Goal: Transaction & Acquisition: Purchase product/service

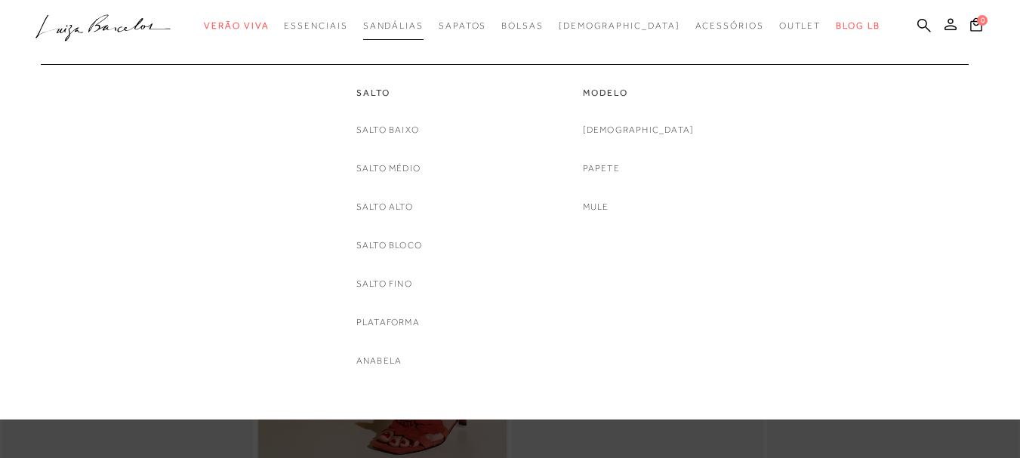
click at [405, 27] on span "Sandálias" at bounding box center [393, 25] width 60 height 11
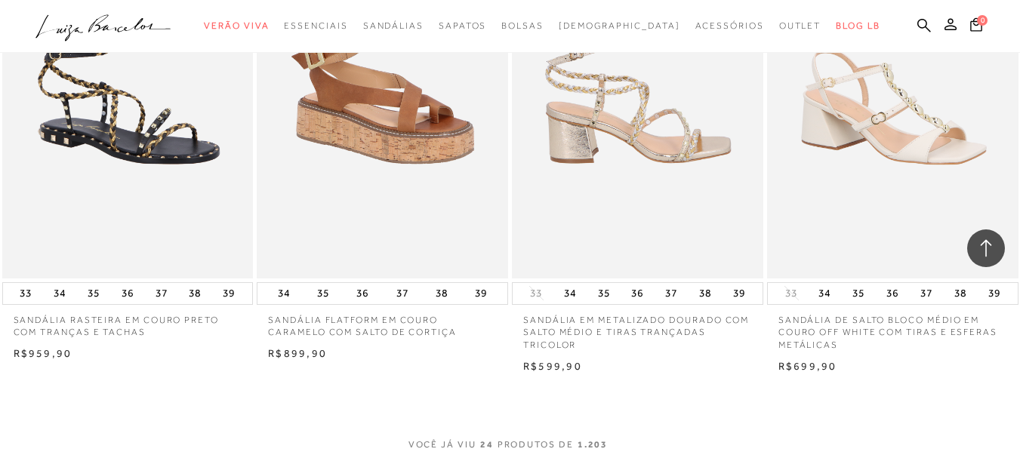
scroll to position [2819, 0]
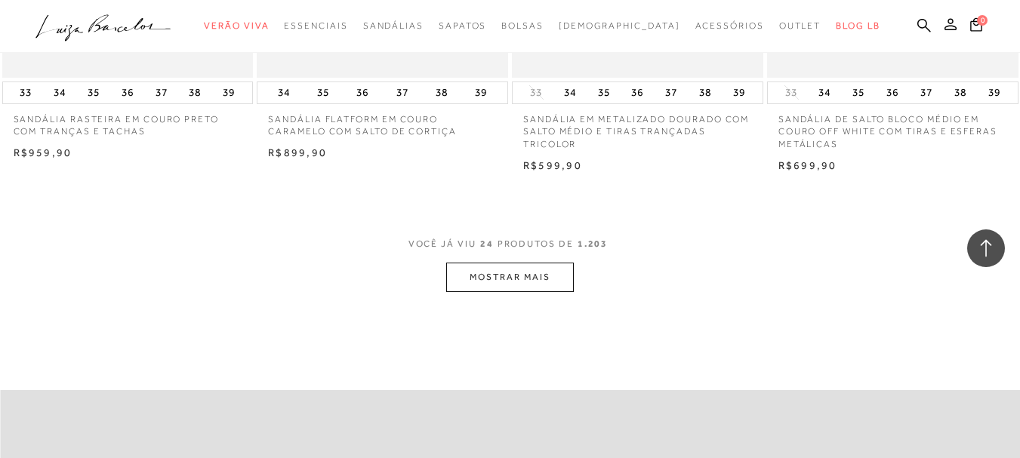
click at [497, 267] on button "MOSTRAR MAIS" at bounding box center [509, 277] width 127 height 29
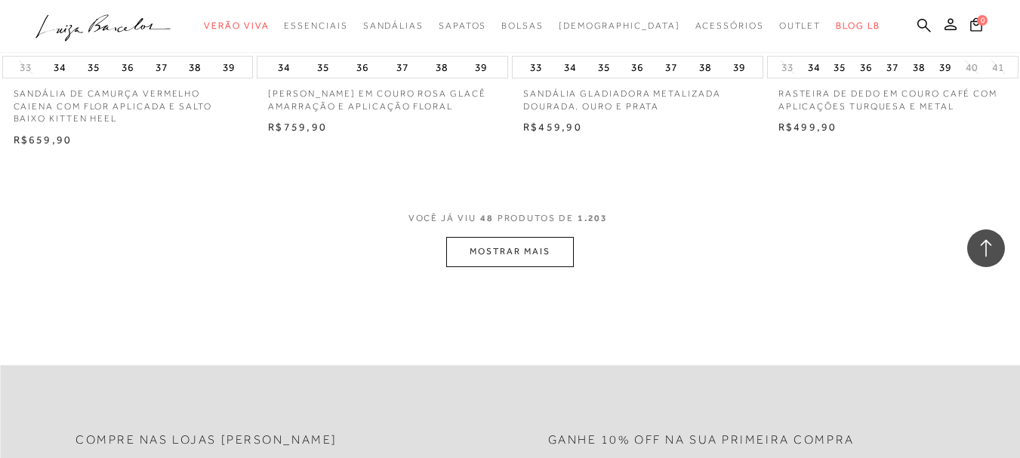
scroll to position [5738, 0]
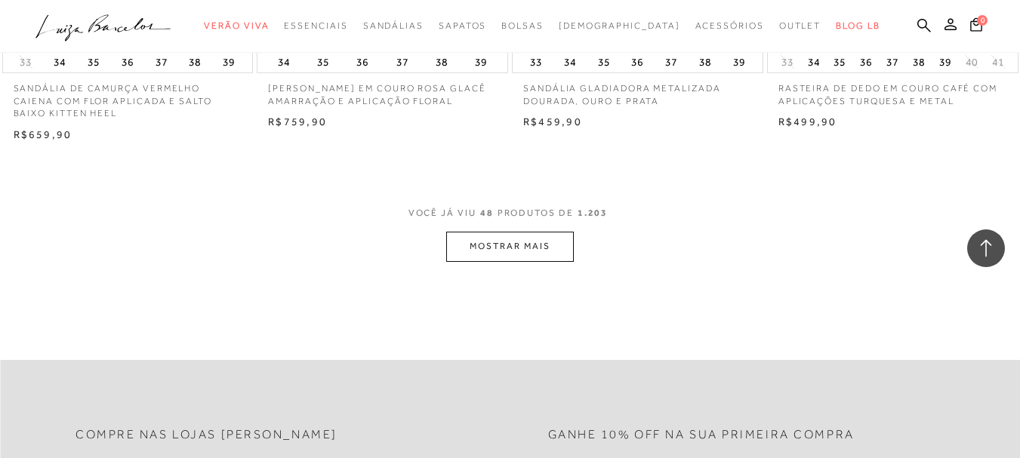
click at [482, 242] on button "MOSTRAR MAIS" at bounding box center [509, 246] width 127 height 29
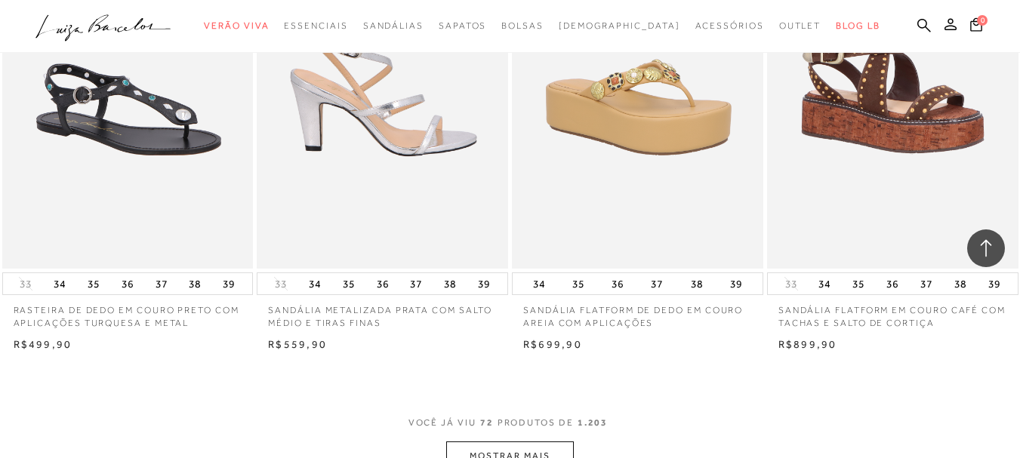
scroll to position [8457, 0]
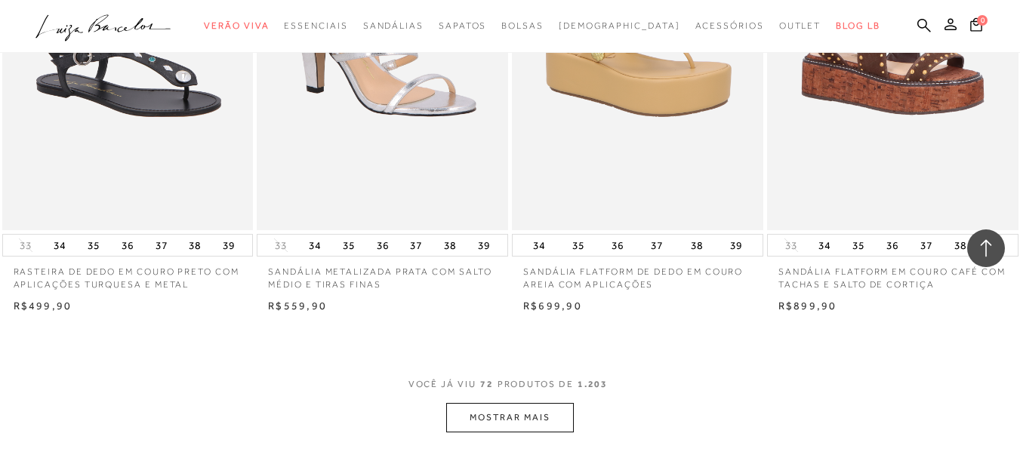
click at [473, 418] on button "MOSTRAR MAIS" at bounding box center [509, 417] width 127 height 29
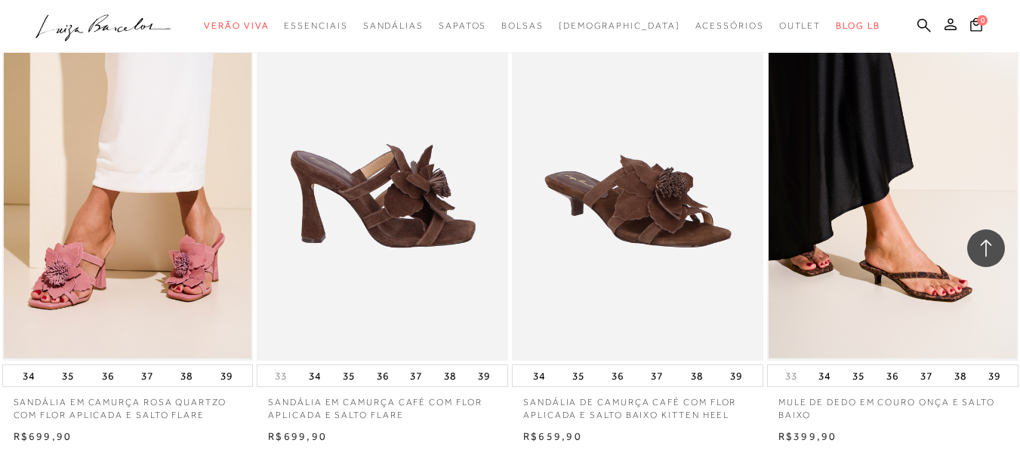
scroll to position [9363, 0]
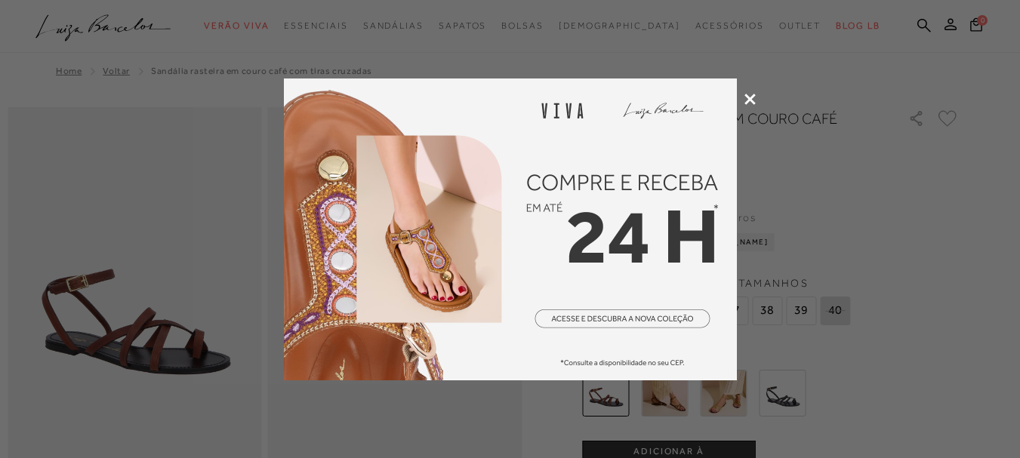
click at [747, 104] on icon at bounding box center [749, 99] width 11 height 11
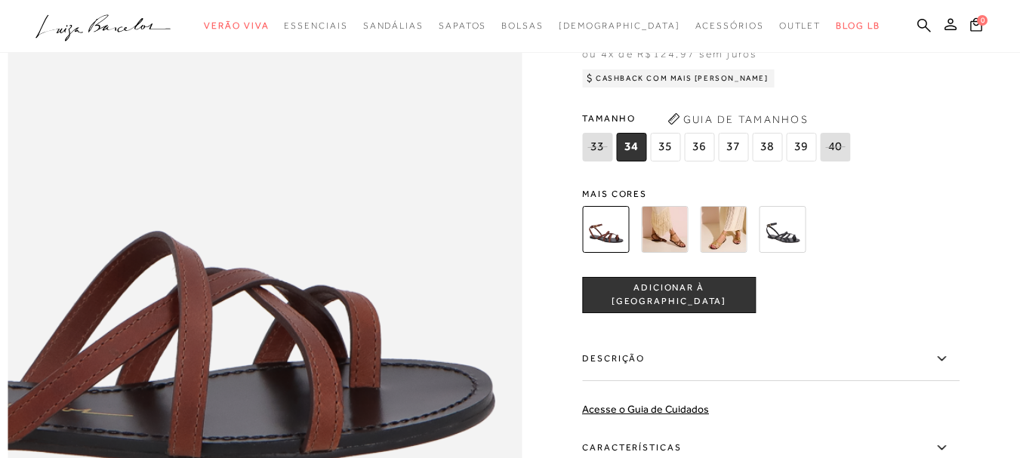
scroll to position [704, 0]
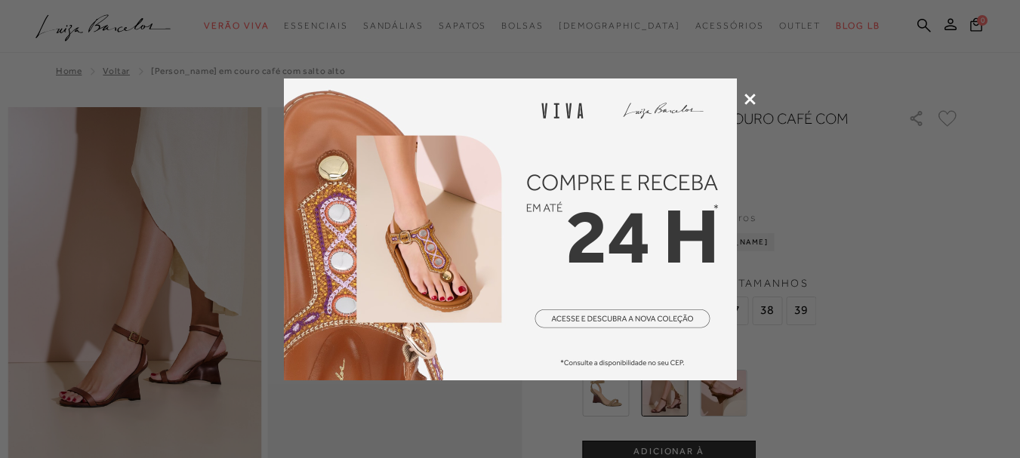
click at [747, 92] on div at bounding box center [510, 229] width 1020 height 458
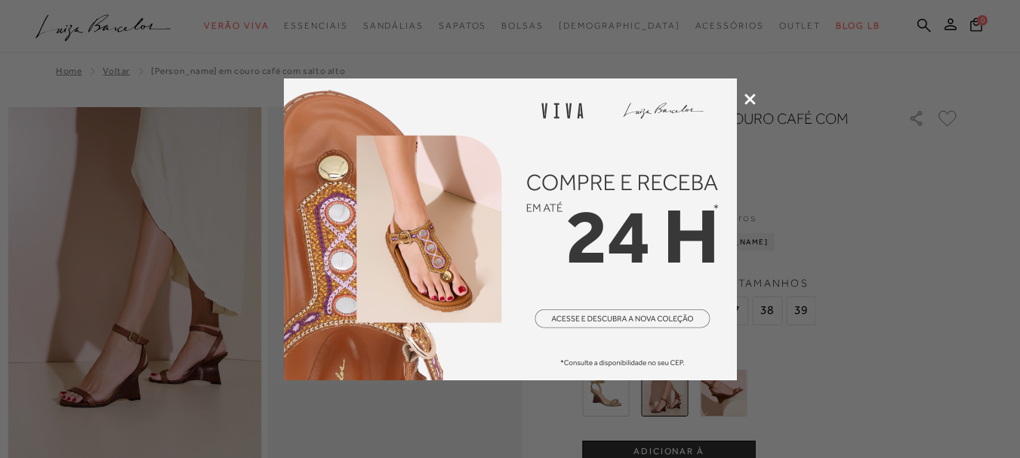
click at [747, 92] on div at bounding box center [510, 229] width 1020 height 458
click at [746, 97] on icon at bounding box center [749, 99] width 11 height 11
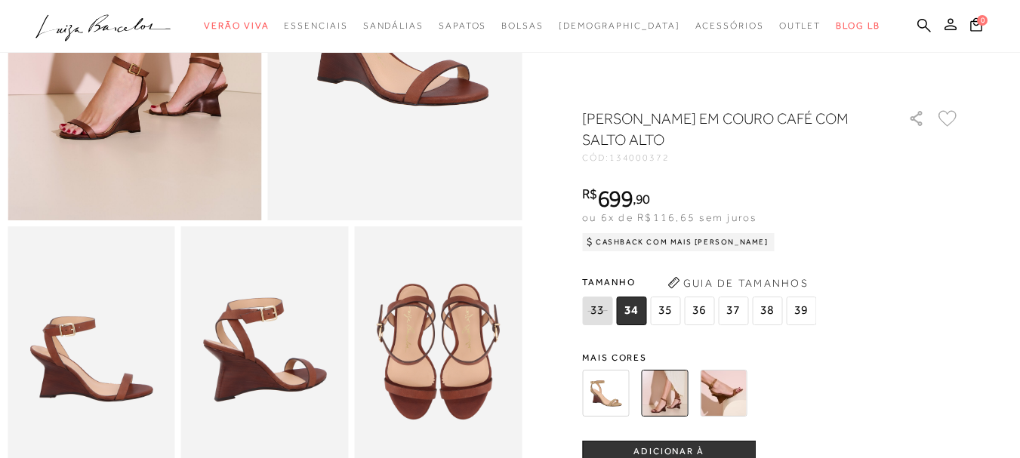
scroll to position [302, 0]
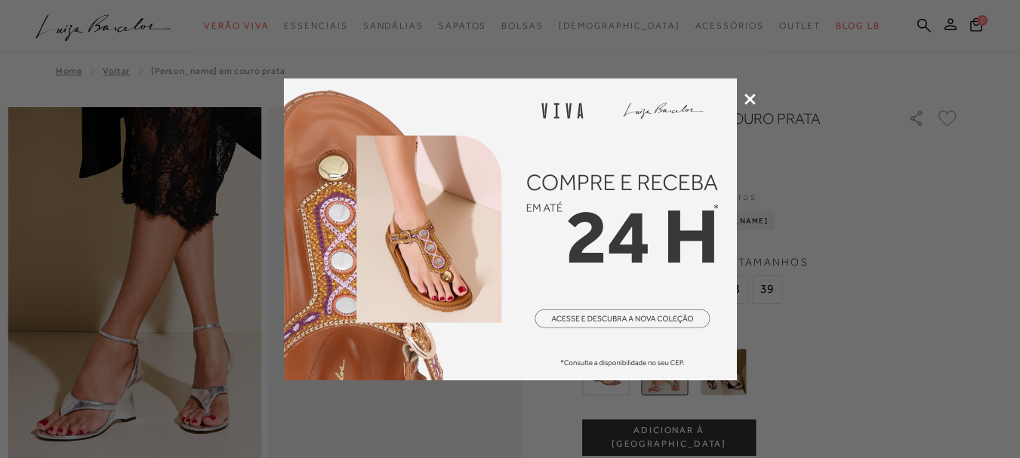
click at [752, 101] on icon at bounding box center [749, 99] width 11 height 11
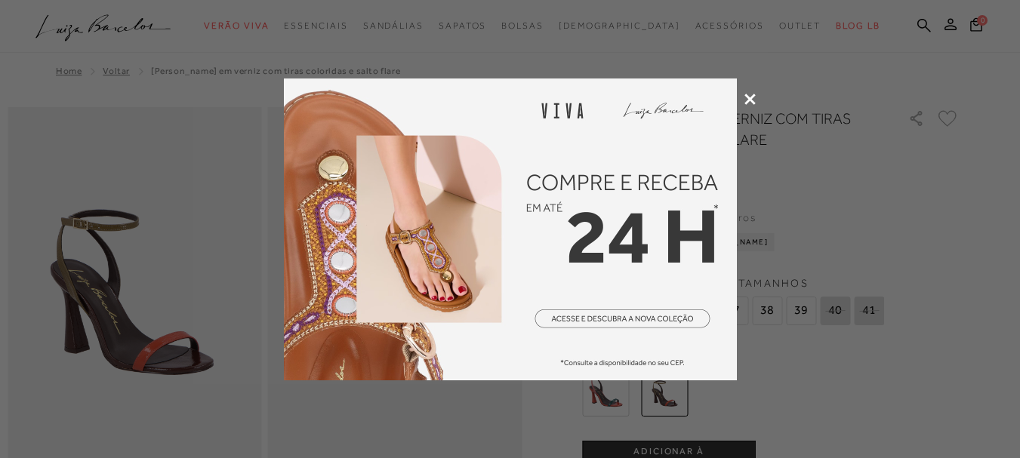
click at [754, 100] on icon at bounding box center [749, 99] width 11 height 11
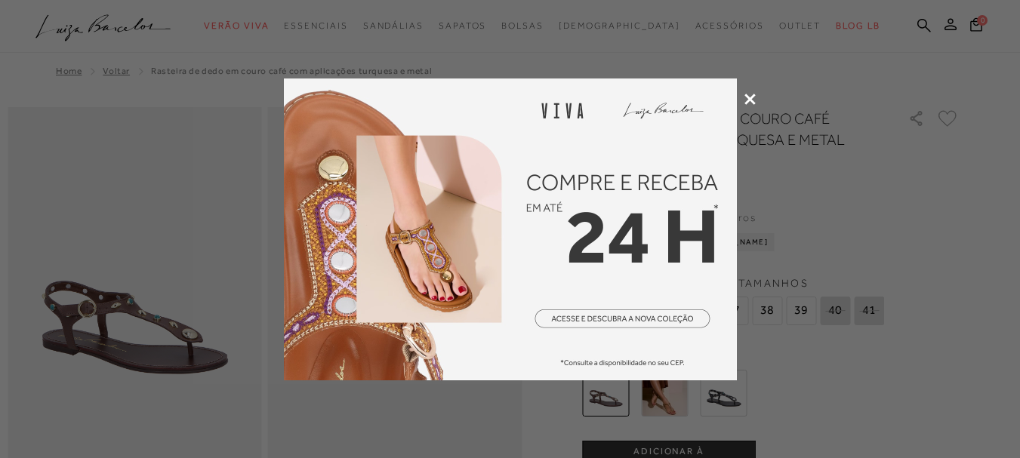
click at [752, 97] on icon at bounding box center [749, 99] width 11 height 11
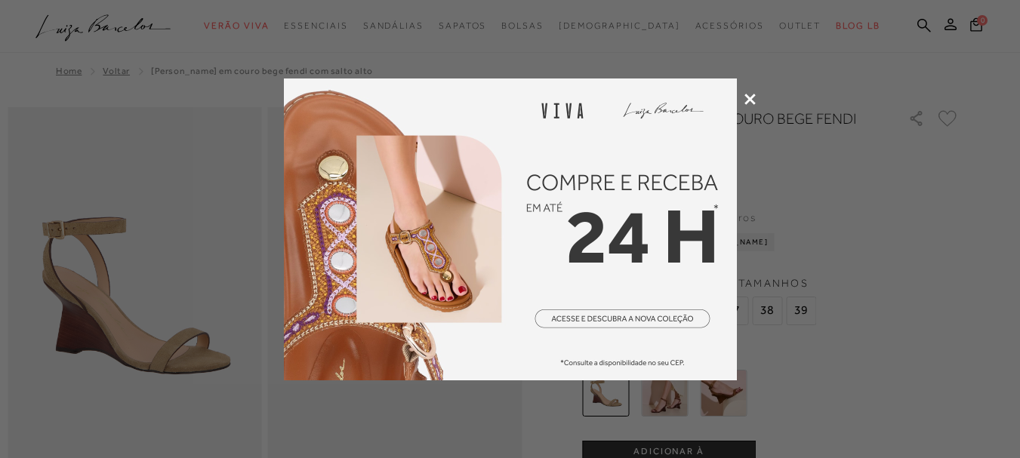
click at [754, 96] on icon at bounding box center [749, 99] width 11 height 11
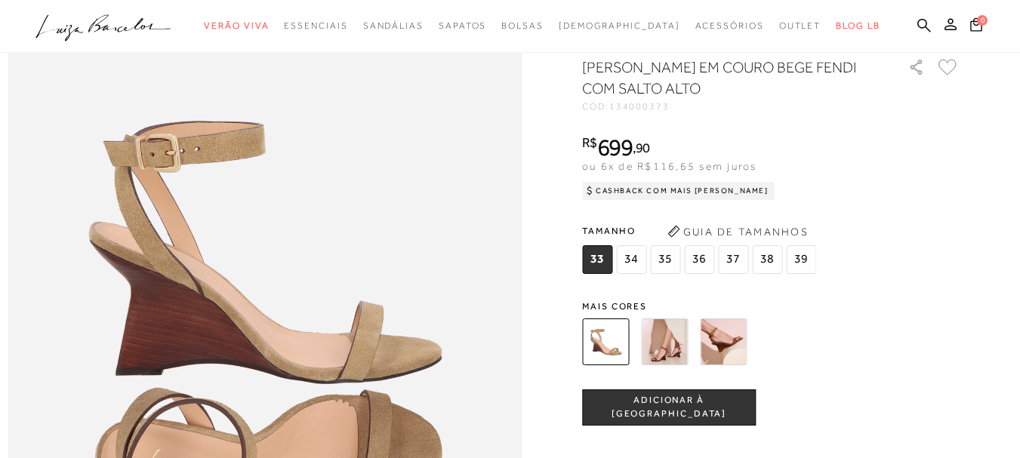
scroll to position [806, 0]
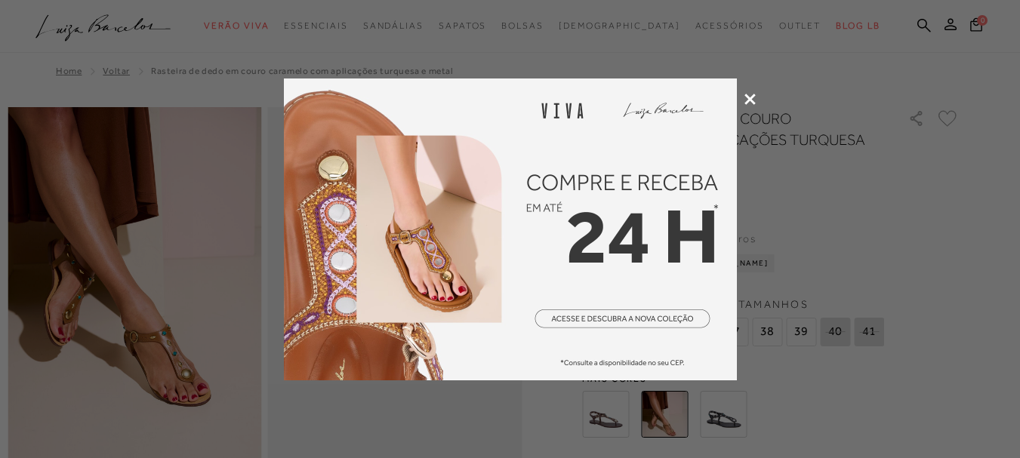
click at [751, 103] on icon at bounding box center [749, 99] width 11 height 11
